Goal: Information Seeking & Learning: Learn about a topic

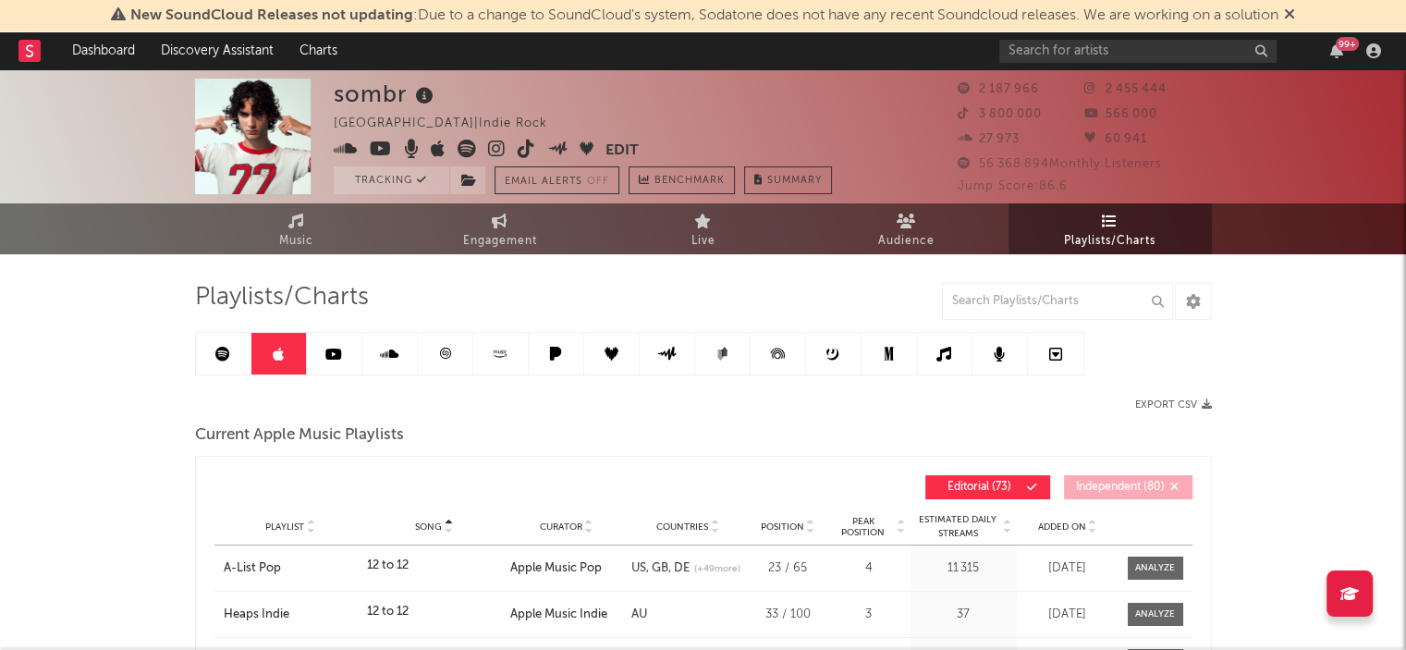
click at [213, 349] on link at bounding box center [223, 354] width 55 height 42
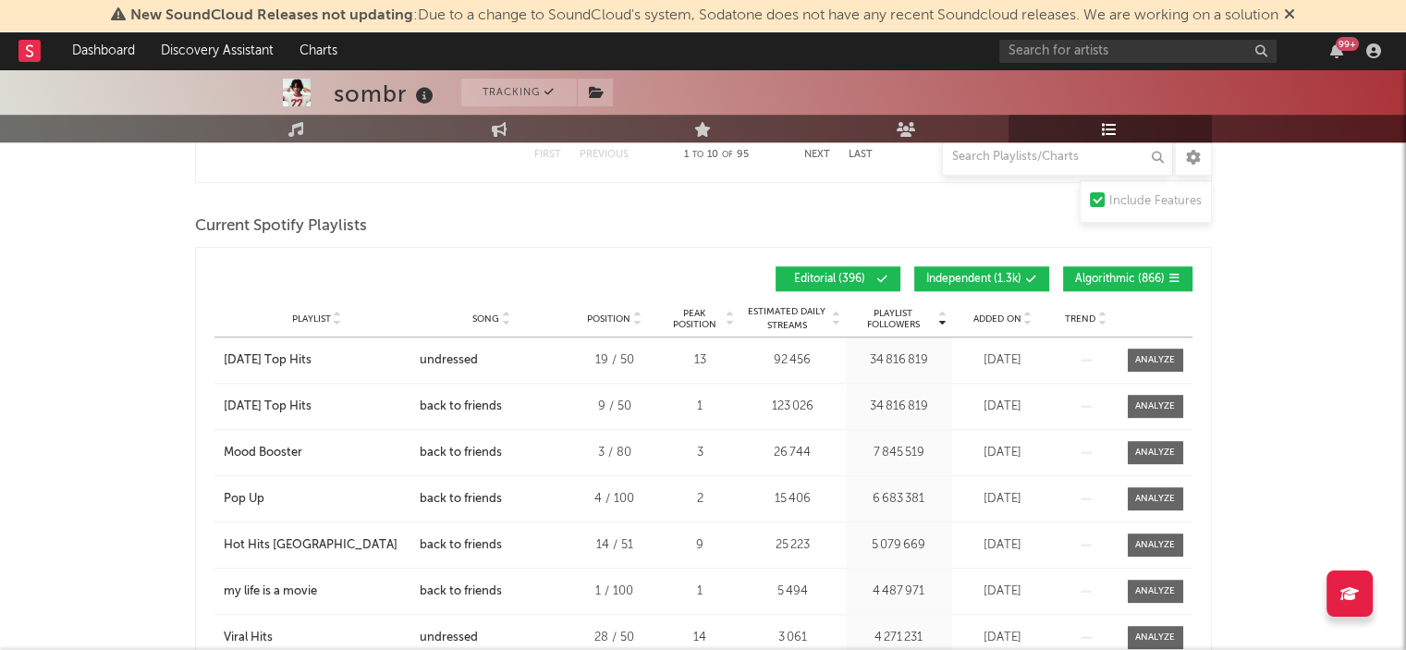
scroll to position [1501, 0]
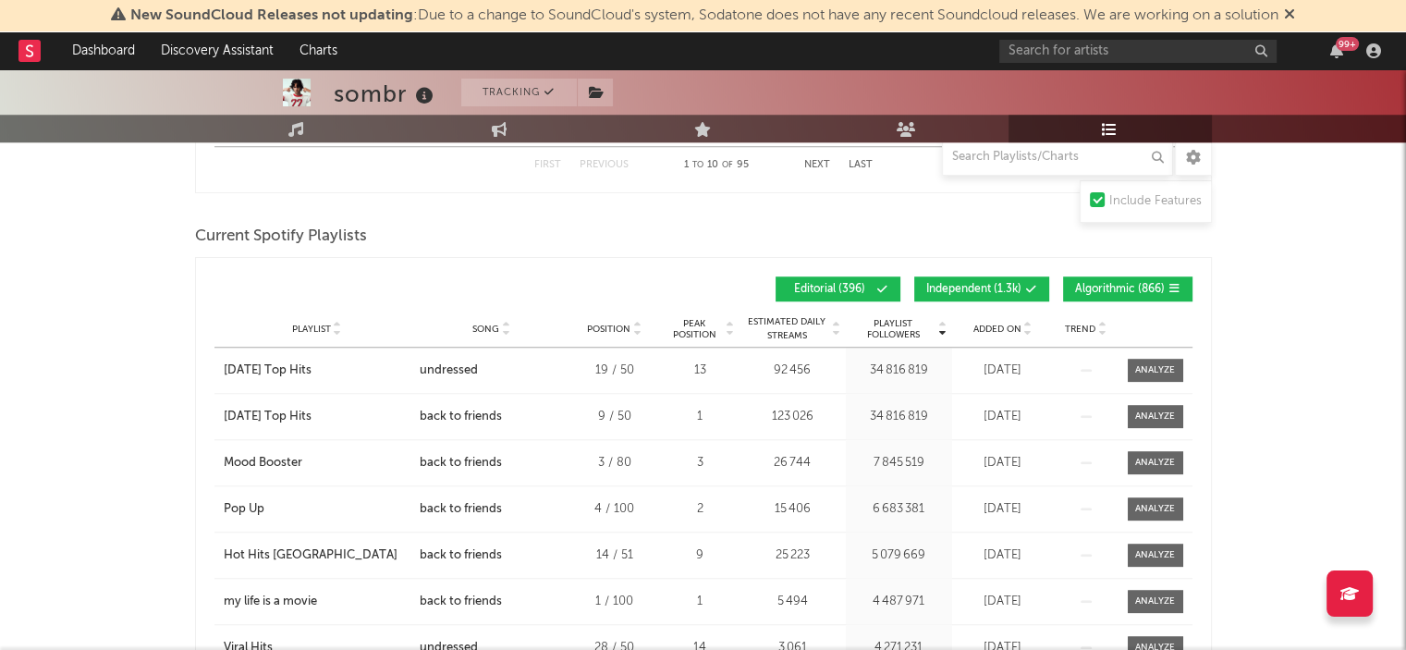
click at [1020, 285] on span "Independent ( 1.3k )" at bounding box center [973, 289] width 95 height 11
click at [1089, 284] on span "Algorithmic ( 866 )" at bounding box center [1120, 289] width 90 height 11
click at [477, 328] on span "Song" at bounding box center [485, 329] width 27 height 11
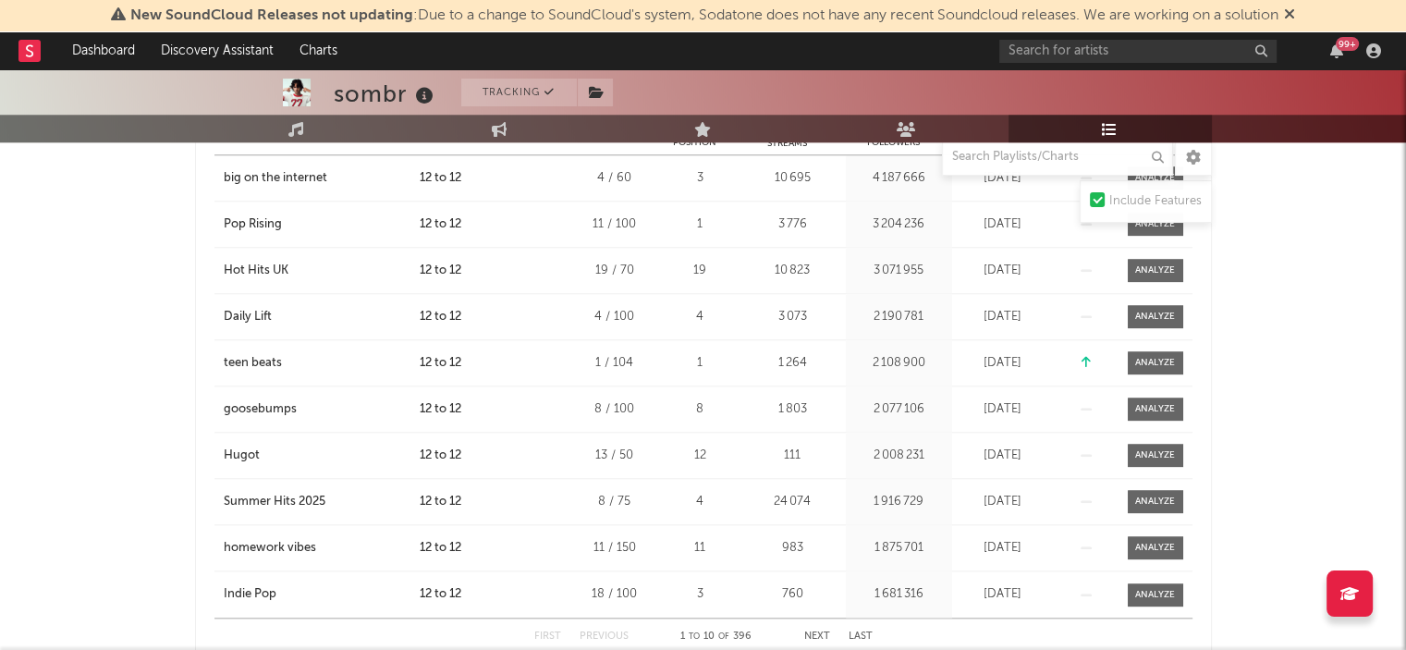
scroll to position [1723, 0]
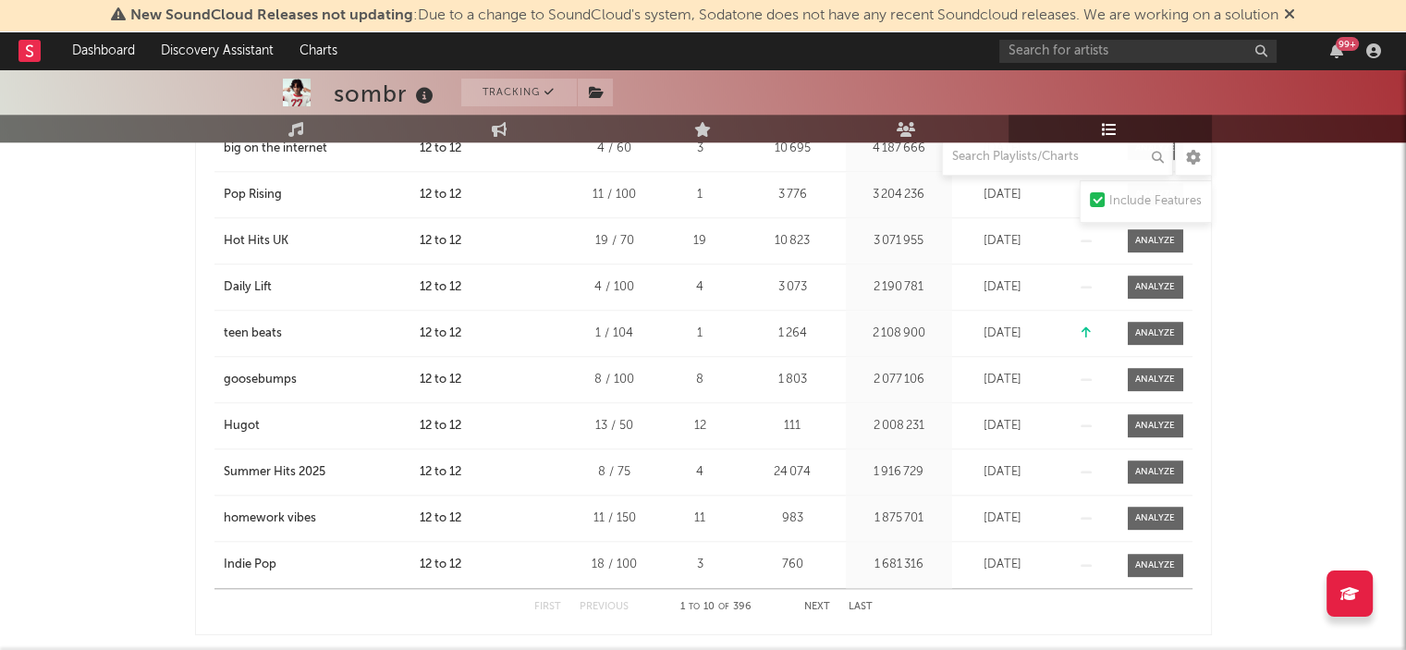
click at [810, 603] on button "Next" at bounding box center [817, 607] width 26 height 10
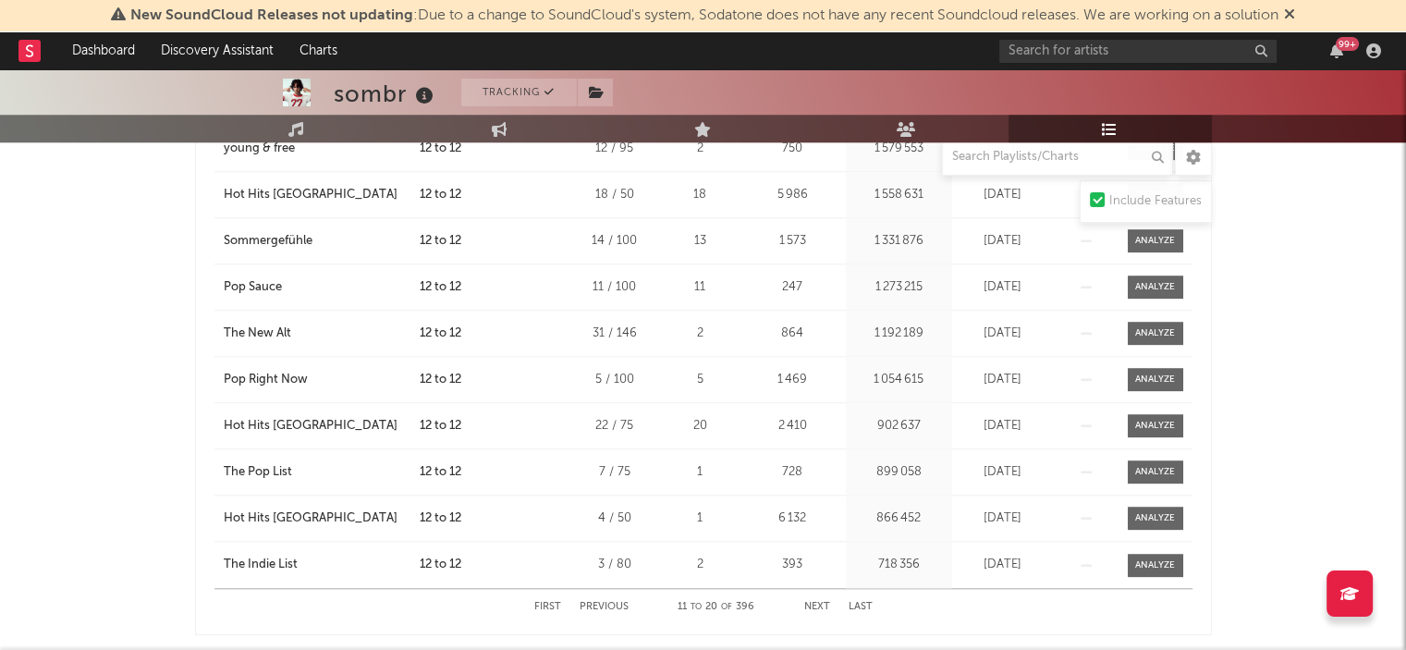
click at [5, 361] on div "sombr Tracking [GEOGRAPHIC_DATA] | Indie Rock Edit Tracking Email Alerts Off Be…" at bounding box center [703, 529] width 1406 height 4366
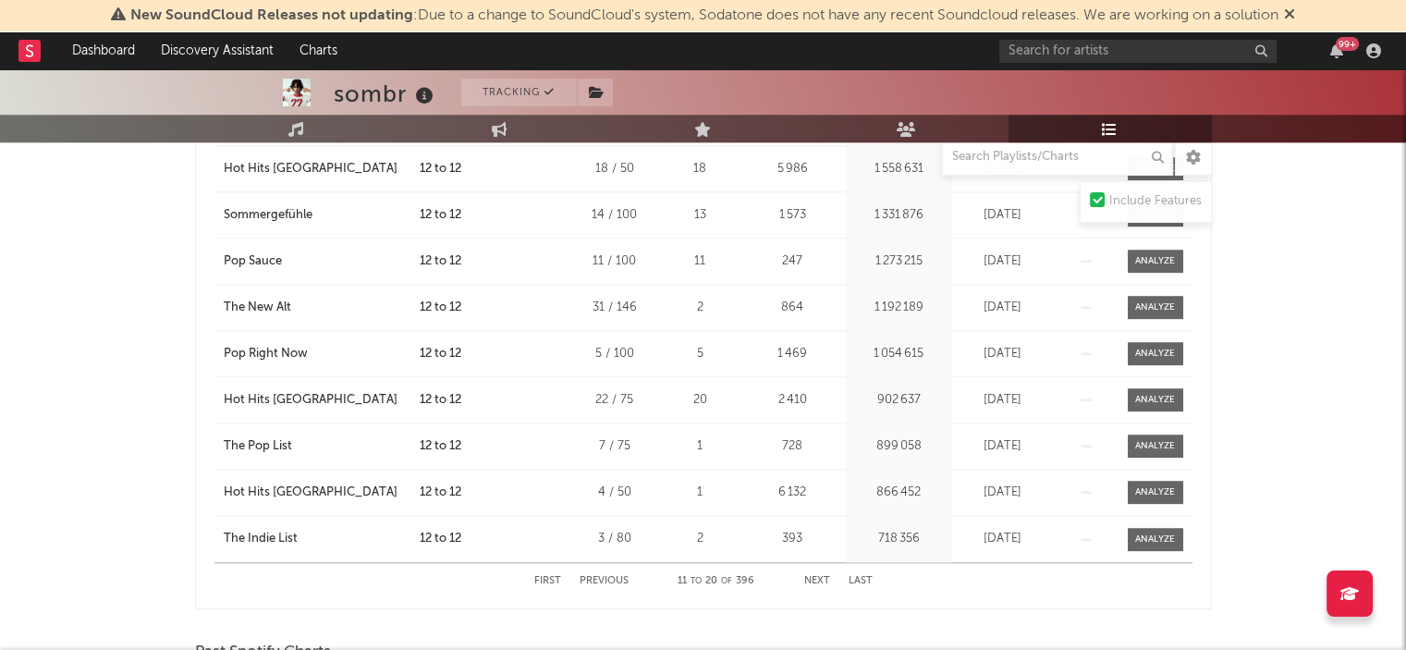
click at [823, 576] on button "Next" at bounding box center [817, 581] width 26 height 10
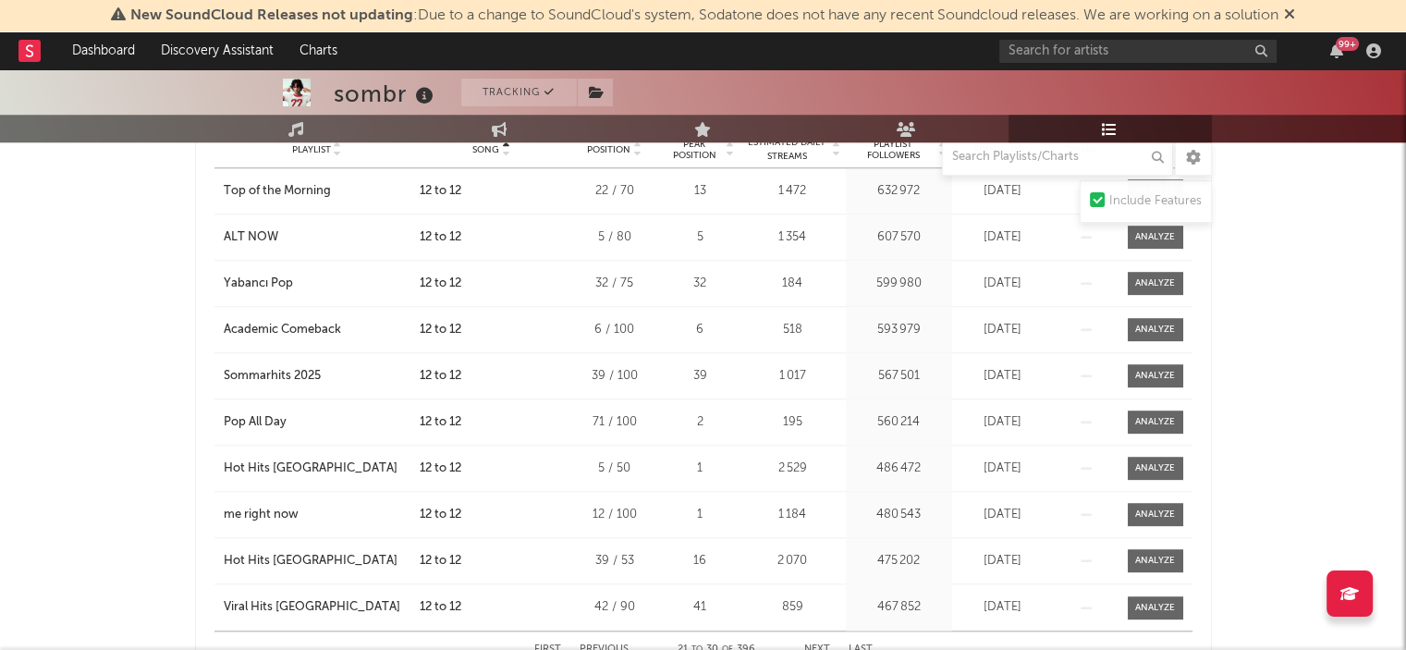
scroll to position [1682, 0]
click at [0, 270] on div "sombr Tracking [GEOGRAPHIC_DATA] | Indie Rock Edit Tracking Email Alerts Off Be…" at bounding box center [703, 571] width 1406 height 4366
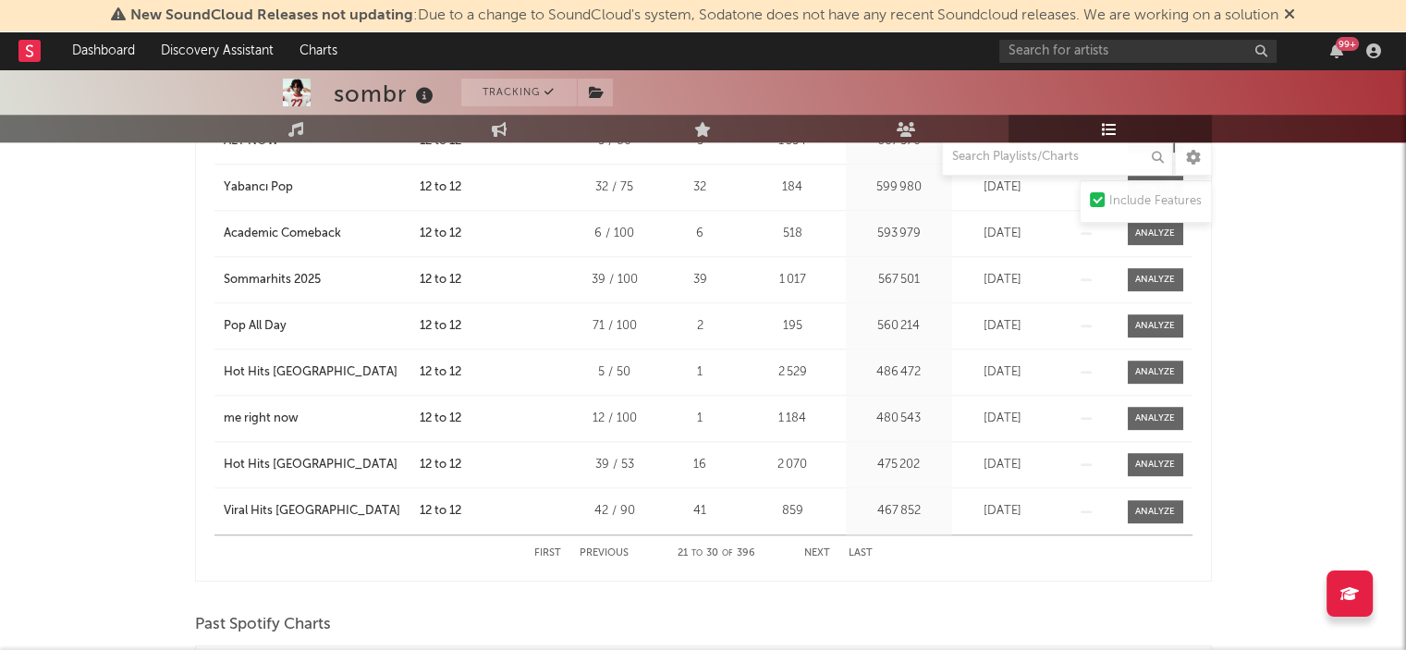
scroll to position [1775, 0]
click at [815, 550] on button "Next" at bounding box center [817, 555] width 26 height 10
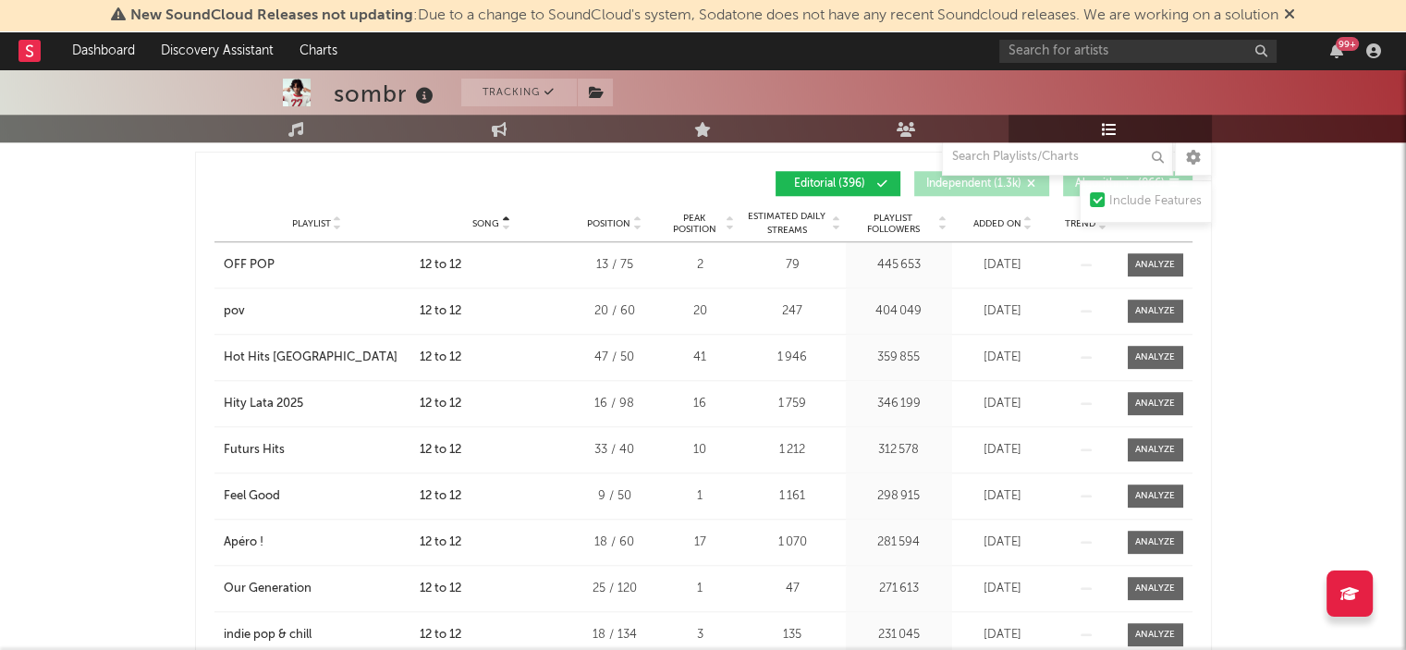
scroll to position [1605, 0]
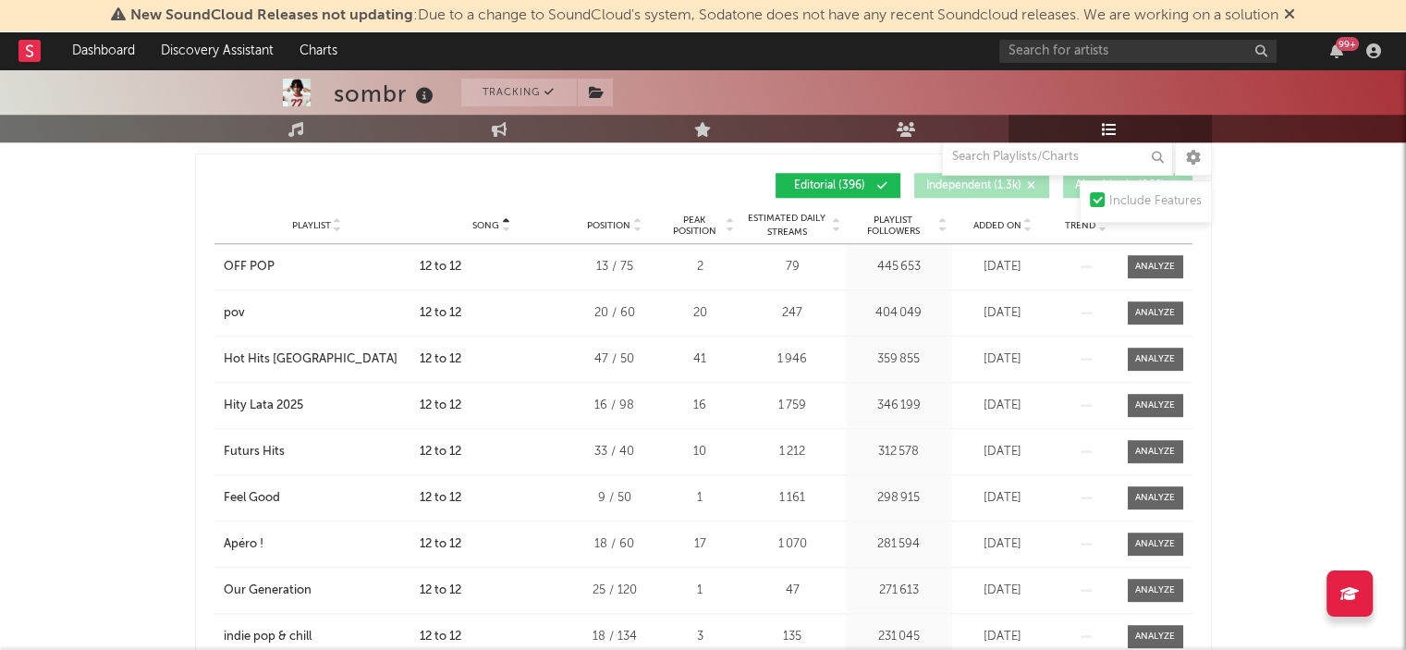
click at [23, 361] on div "sombr Tracking [GEOGRAPHIC_DATA] | Indie Rock Edit Tracking Email Alerts Off Be…" at bounding box center [703, 647] width 1406 height 4366
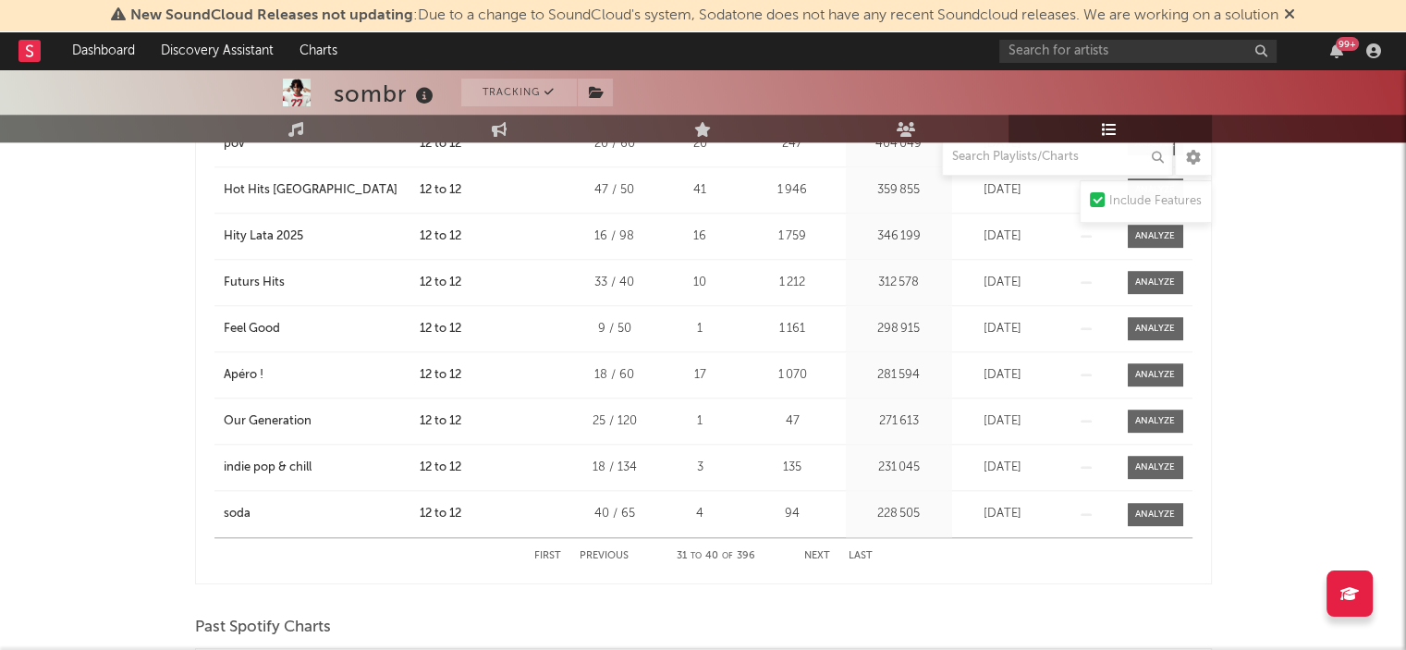
scroll to position [1773, 0]
click at [41, 372] on div "sombr Tracking [GEOGRAPHIC_DATA] | Indie Rock Edit Tracking Email Alerts Off Be…" at bounding box center [703, 479] width 1406 height 4366
click at [0, 370] on div "sombr Tracking [GEOGRAPHIC_DATA] | Indie Rock Edit Tracking Email Alerts Off Be…" at bounding box center [703, 479] width 1406 height 4366
